Goal: Task Accomplishment & Management: Manage account settings

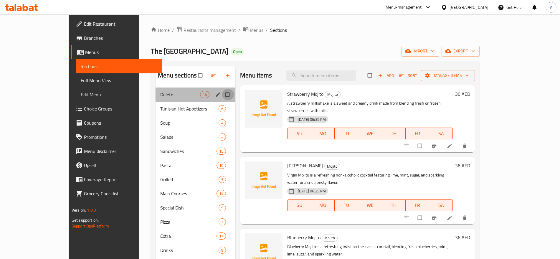
click at [222, 95] on input "Menu sections" at bounding box center [228, 94] width 12 height 11
checkbox input "true"
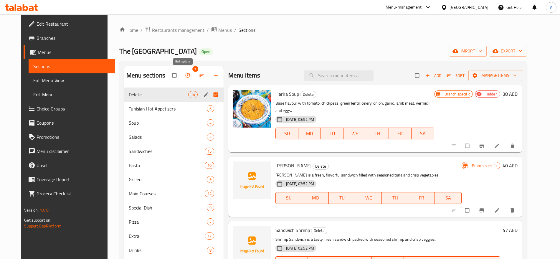
click at [185, 74] on icon "button" at bounding box center [188, 75] width 6 height 6
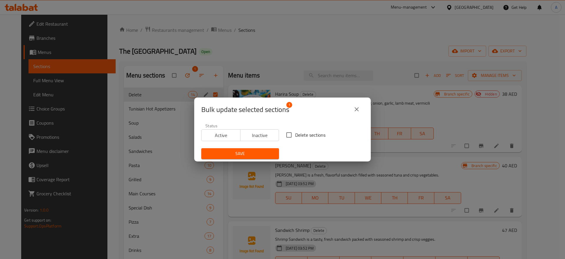
click at [296, 136] on span "Delete sections" at bounding box center [310, 134] width 30 height 7
click at [295, 136] on input "Delete sections" at bounding box center [289, 135] width 12 height 12
checkbox input "true"
click at [247, 156] on span "Save" at bounding box center [240, 153] width 68 height 7
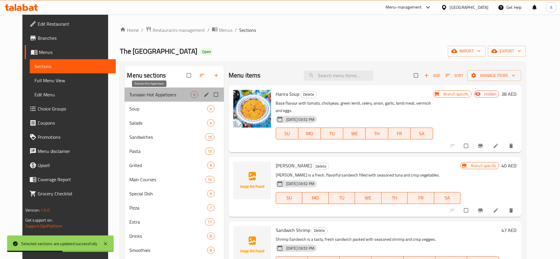
click at [168, 92] on span "Tunisian Hot Appetizers" at bounding box center [159, 94] width 61 height 7
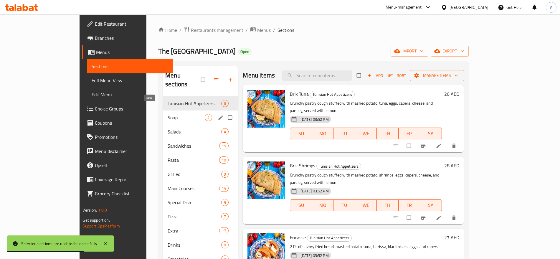
click at [168, 114] on span "Soup" at bounding box center [186, 117] width 37 height 7
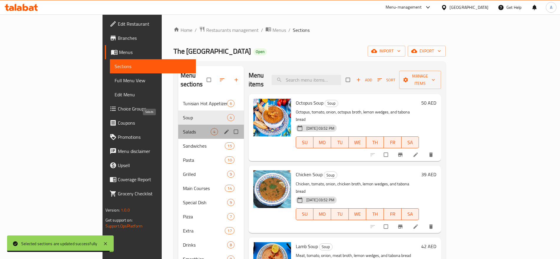
click at [183, 128] on span "Salads" at bounding box center [197, 131] width 28 height 7
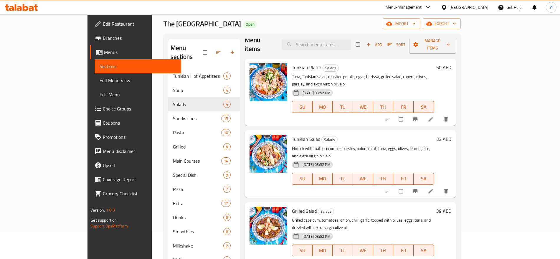
scroll to position [15, 0]
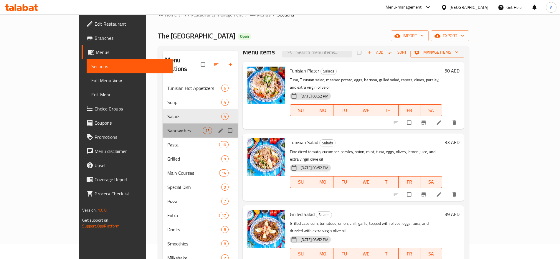
click at [167, 125] on div "Sandwiches 15" at bounding box center [200, 130] width 75 height 14
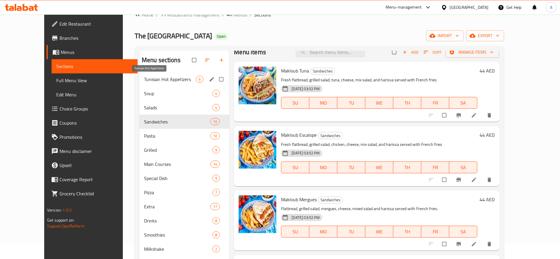
click at [144, 78] on span "Tunisian Hot Appetizers" at bounding box center [170, 79] width 52 height 7
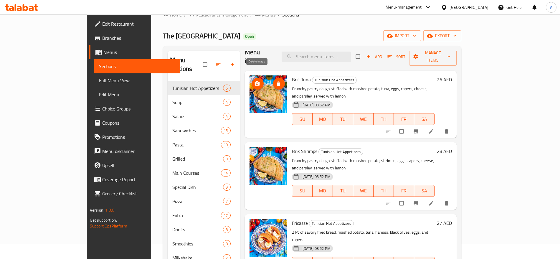
click at [275, 81] on icon "delete image" at bounding box center [278, 84] width 6 height 6
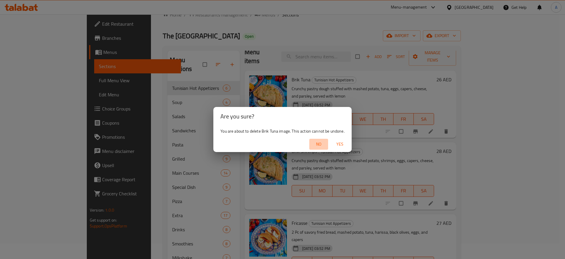
click at [322, 140] on span "No" at bounding box center [319, 143] width 14 height 7
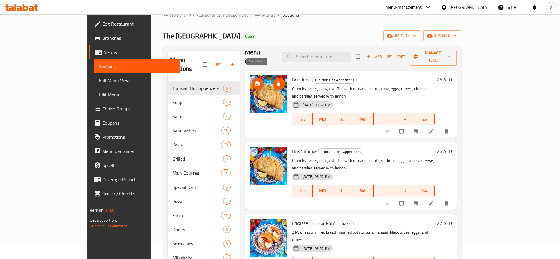
click at [276, 81] on icon "delete image" at bounding box center [278, 83] width 4 height 4
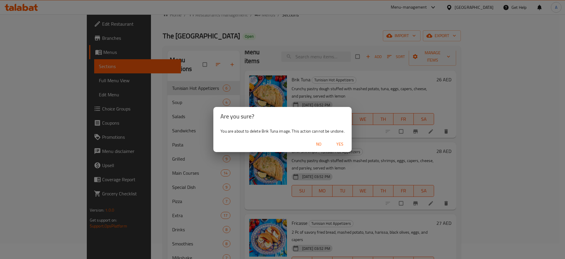
click at [340, 143] on span "Yes" at bounding box center [340, 143] width 14 height 7
